Goal: Transaction & Acquisition: Book appointment/travel/reservation

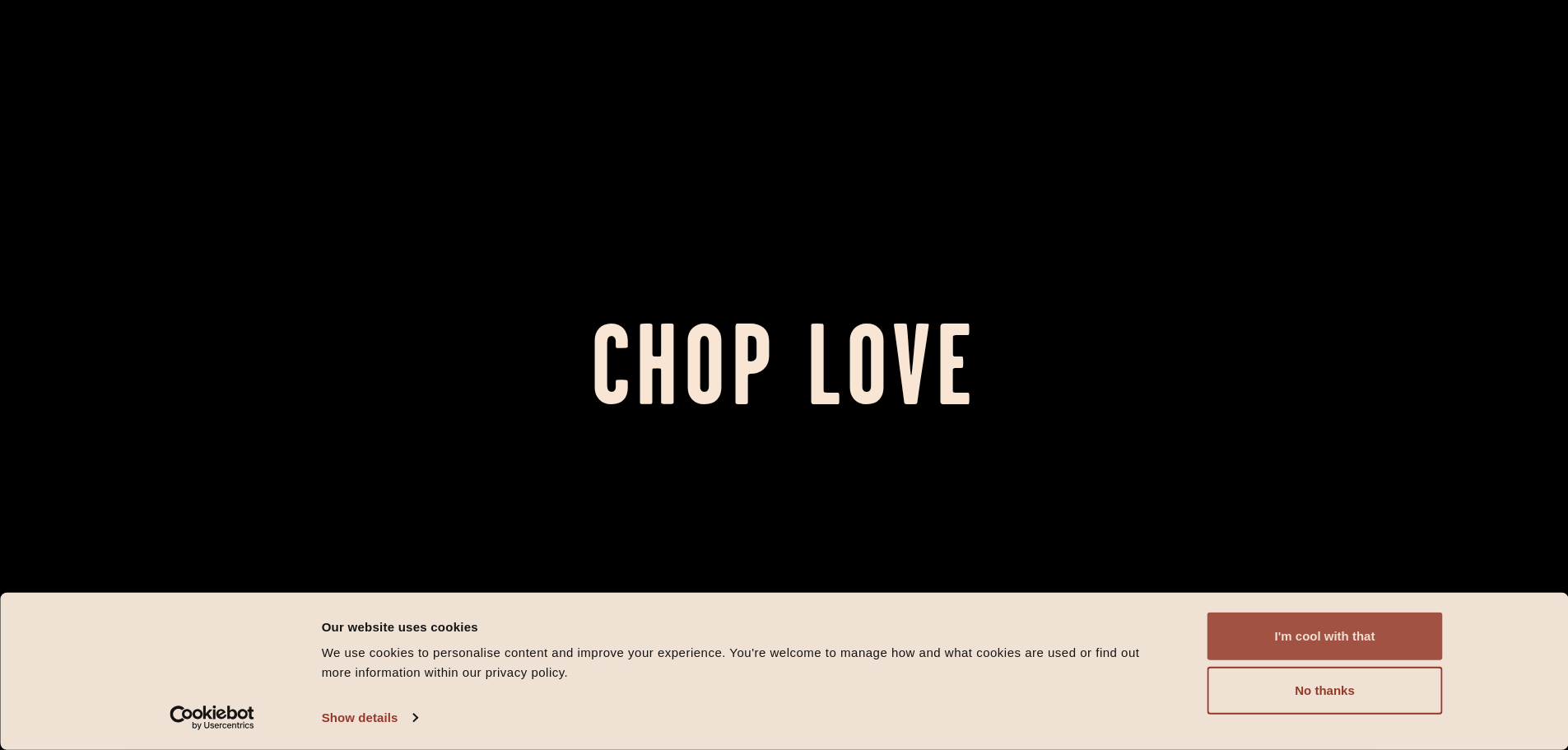
click at [1309, 616] on div "Consent Details [#IABV2SETTINGS#] About Our website uses cookies We use cookies…" at bounding box center [784, 671] width 1568 height 158
click at [1308, 618] on button "I'm cool with that" at bounding box center [1325, 637] width 235 height 48
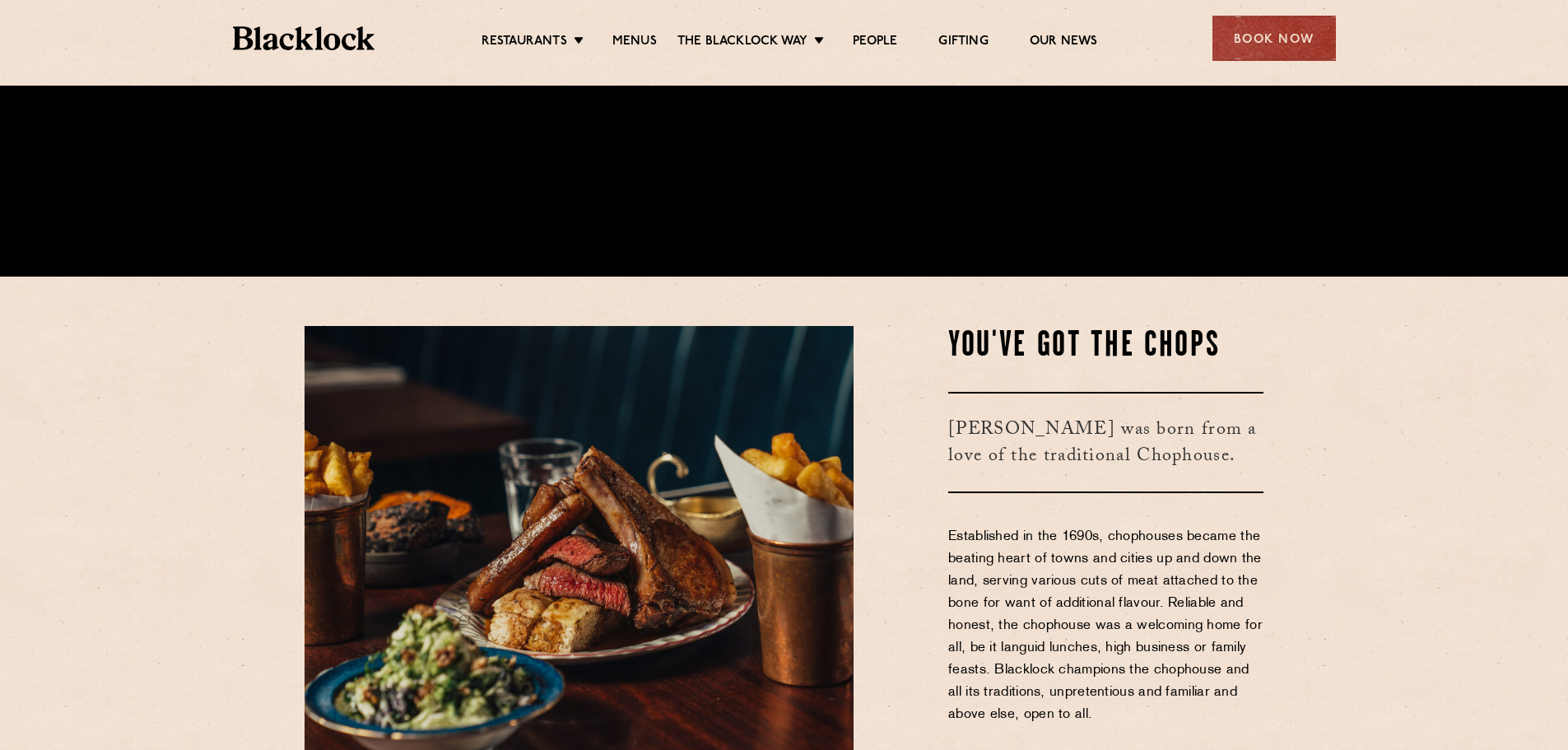
scroll to position [741, 0]
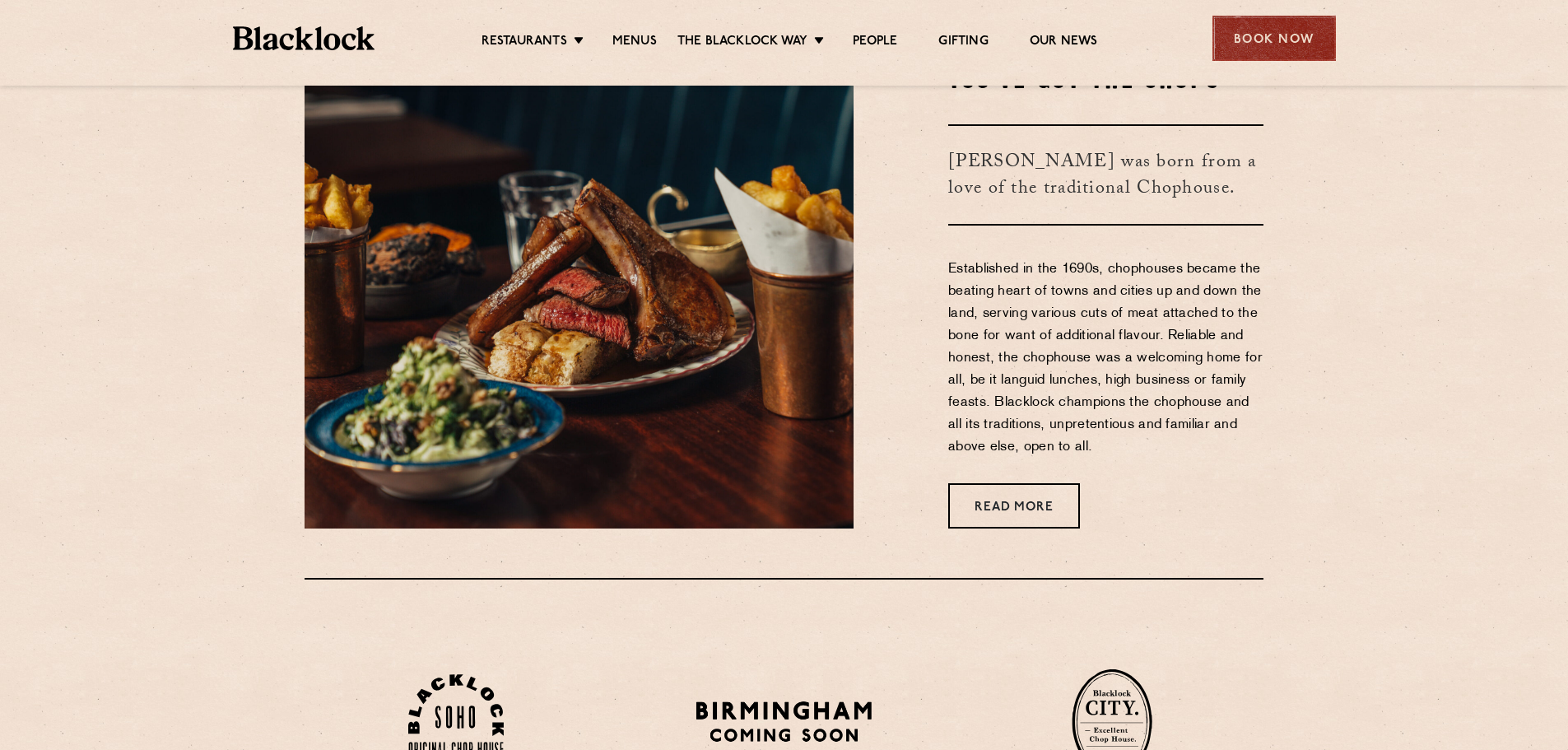
click at [1230, 41] on div "Book Now" at bounding box center [1273, 38] width 123 height 45
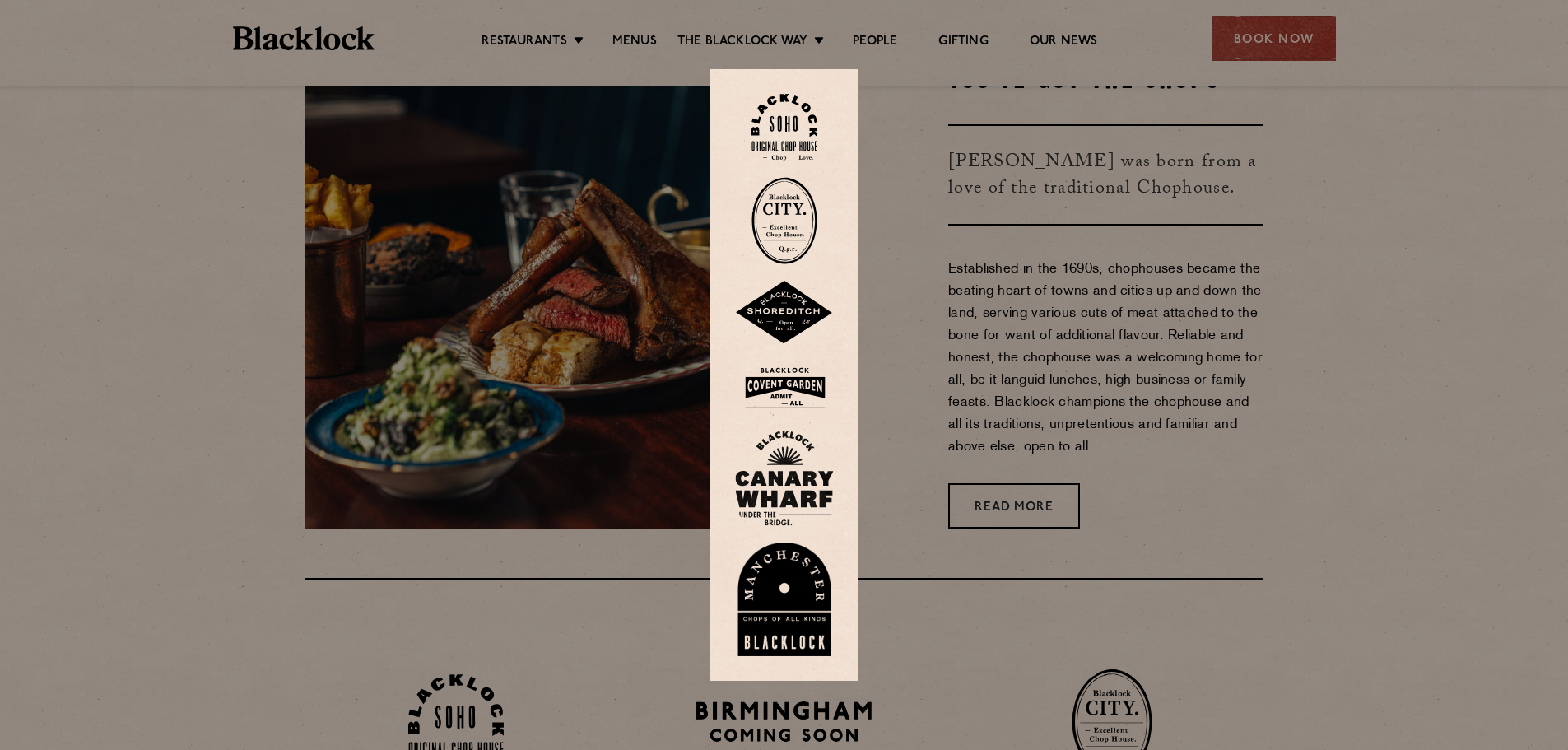
click at [805, 210] on img at bounding box center [784, 221] width 66 height 87
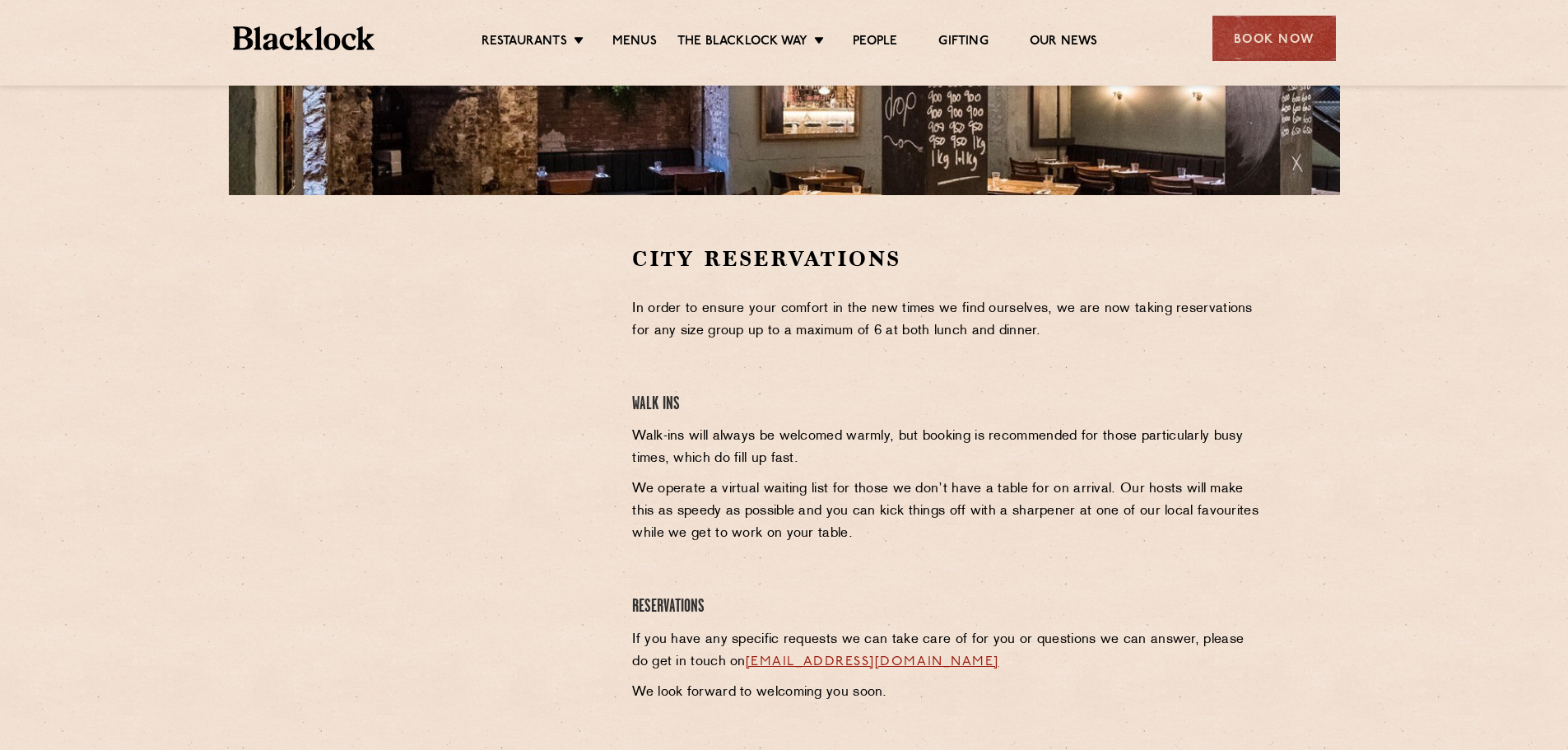
scroll to position [426, 0]
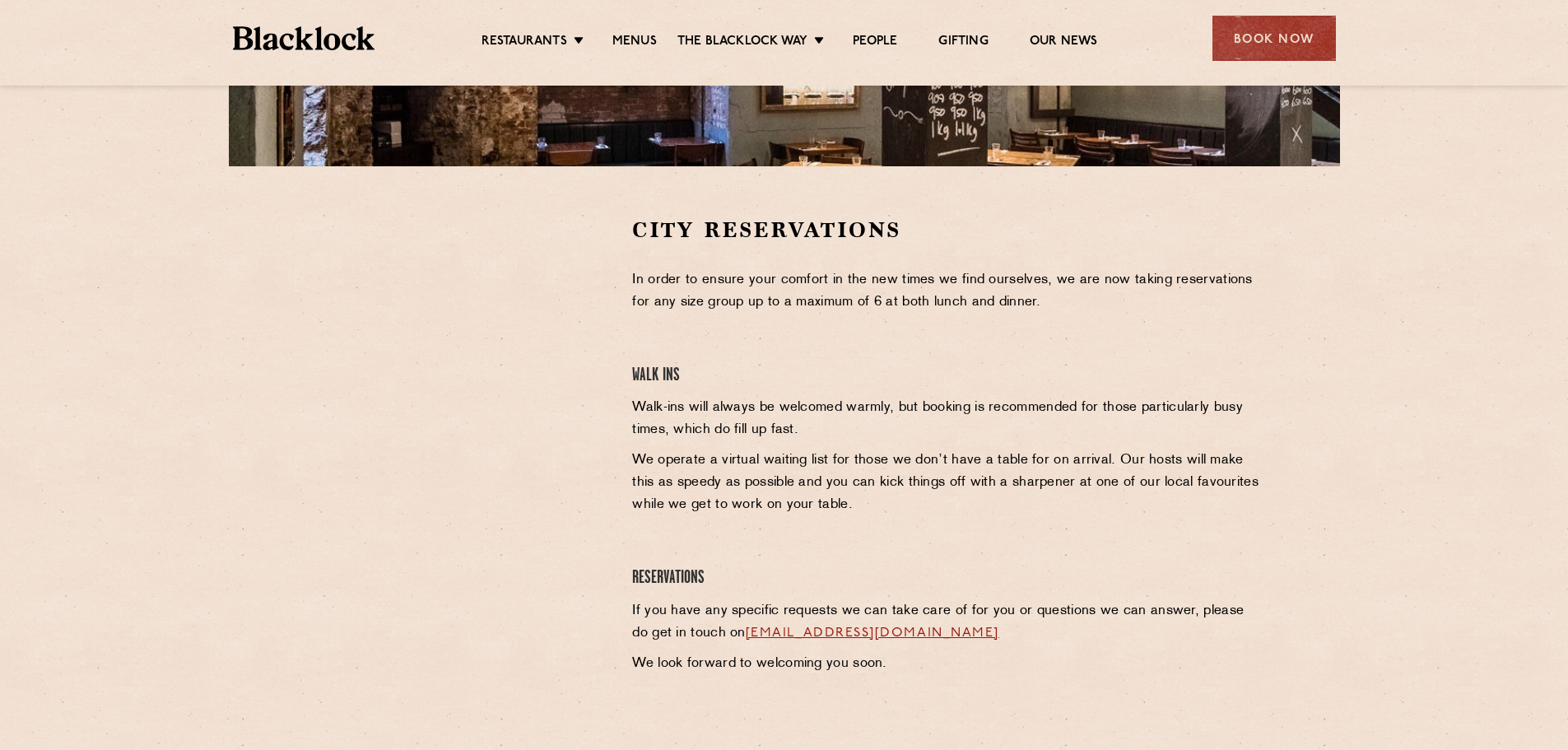
click at [286, 304] on div "City Reservations In order to ensure your comfort in the new times we find ours…" at bounding box center [783, 464] width 1000 height 498
click at [210, 309] on section "City Reservations In order to ensure your comfort in the new times we find ours…" at bounding box center [784, 464] width 1568 height 597
click at [133, 309] on section "City Reservations In order to ensure your comfort in the new times we find ours…" at bounding box center [784, 464] width 1568 height 597
click at [152, 313] on section "City Reservations In order to ensure your comfort in the new times we find ours…" at bounding box center [784, 464] width 1568 height 597
click at [144, 315] on section "City Reservations In order to ensure your comfort in the new times we find ours…" at bounding box center [784, 464] width 1568 height 597
